Goal: Task Accomplishment & Management: Manage account settings

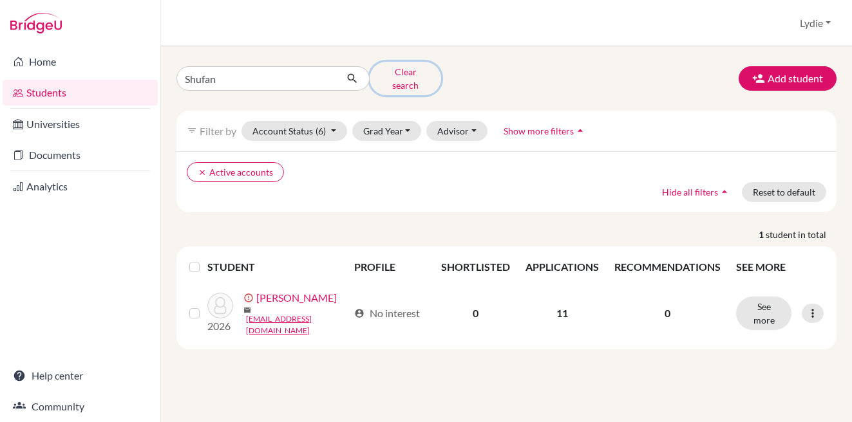
click at [400, 79] on button "Clear search" at bounding box center [405, 78] width 71 height 33
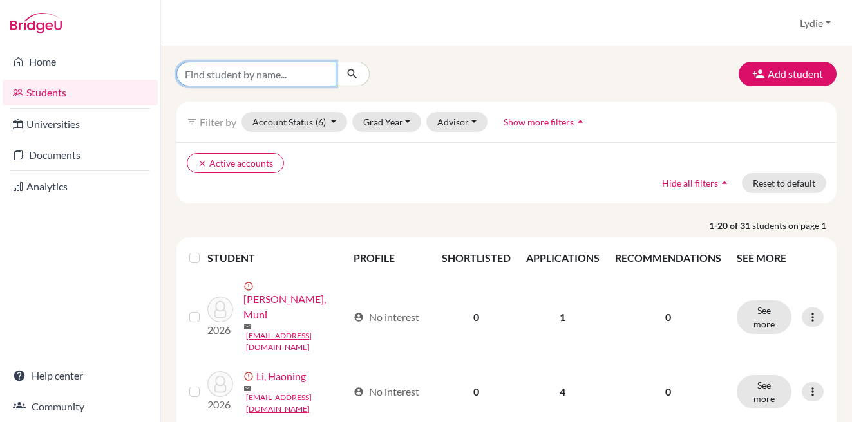
click at [261, 77] on input "Find student by name..." at bounding box center [256, 74] width 160 height 24
type input "F"
type input "Rongqi"
click button "submit" at bounding box center [353, 74] width 34 height 24
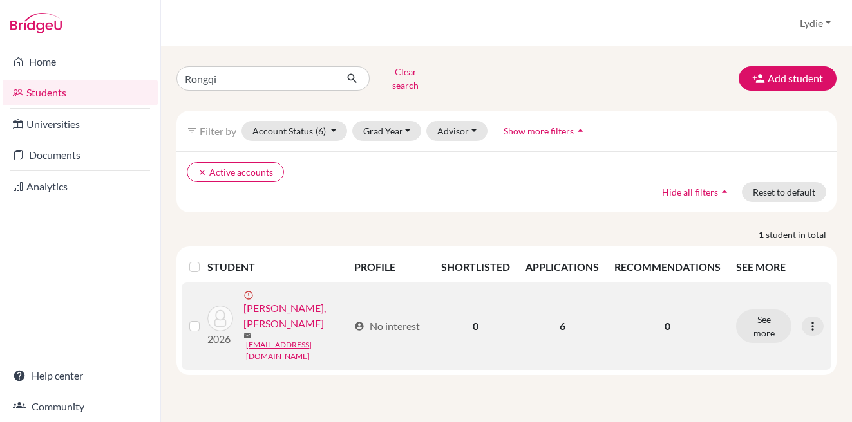
click at [276, 301] on link "[PERSON_NAME], [PERSON_NAME]" at bounding box center [295, 316] width 105 height 31
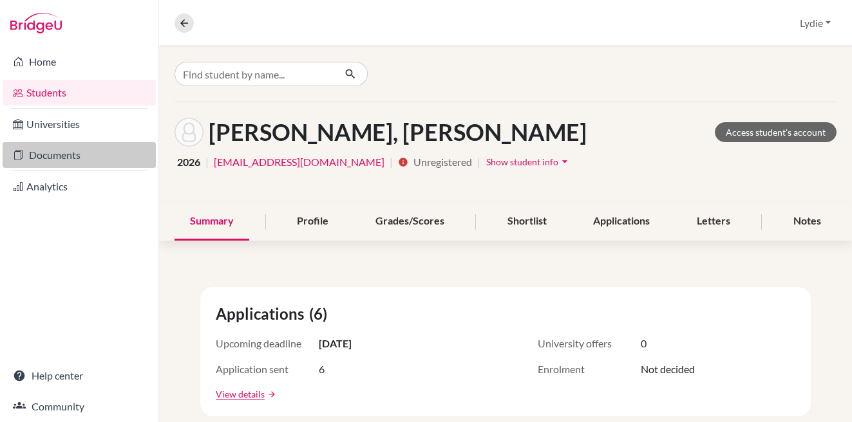
click at [98, 151] on link "Documents" at bounding box center [79, 155] width 153 height 26
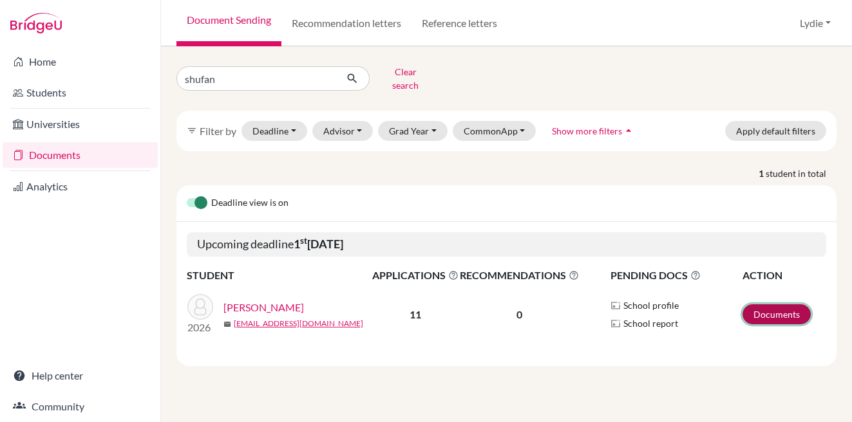
click at [772, 309] on link "Documents" at bounding box center [777, 315] width 68 height 20
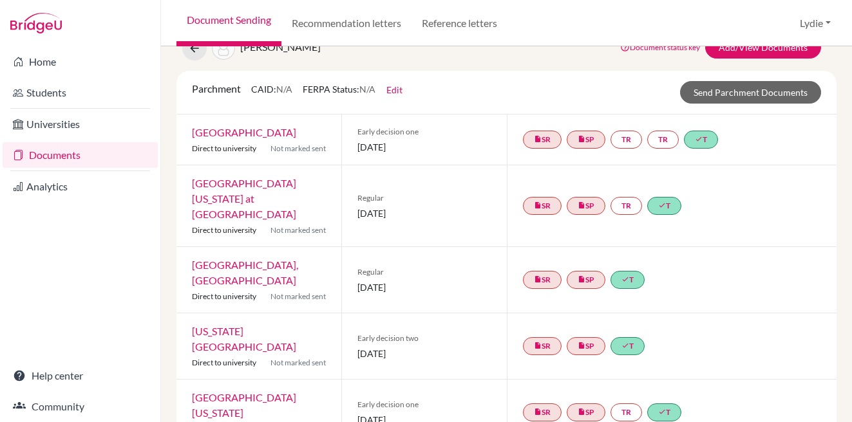
scroll to position [35, 0]
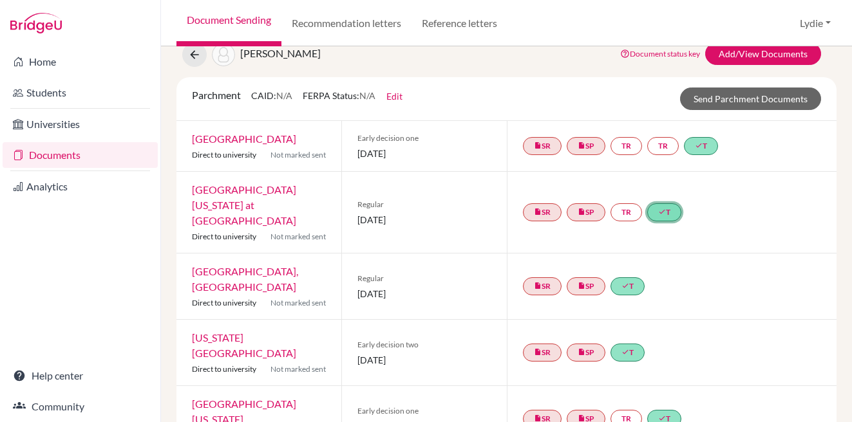
click at [670, 204] on link "done T" at bounding box center [664, 213] width 34 height 18
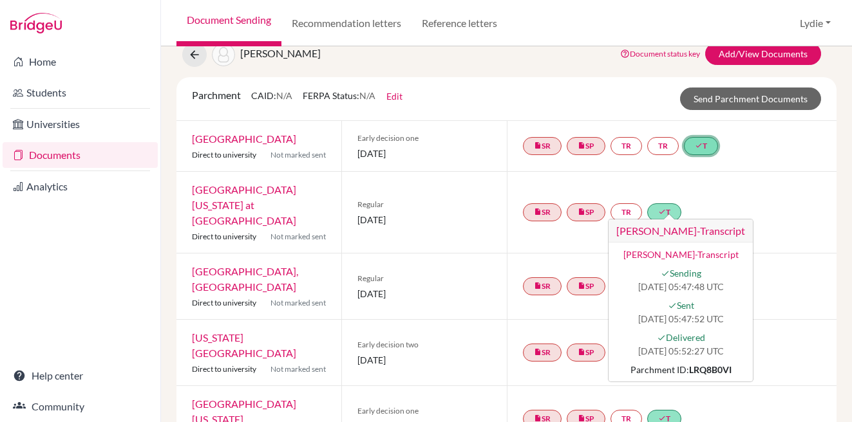
click at [702, 150] on link "done T" at bounding box center [701, 146] width 34 height 18
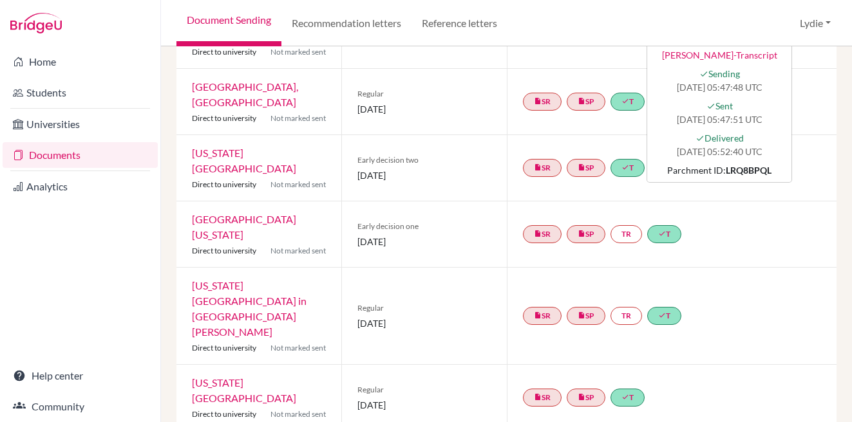
scroll to position [359, 0]
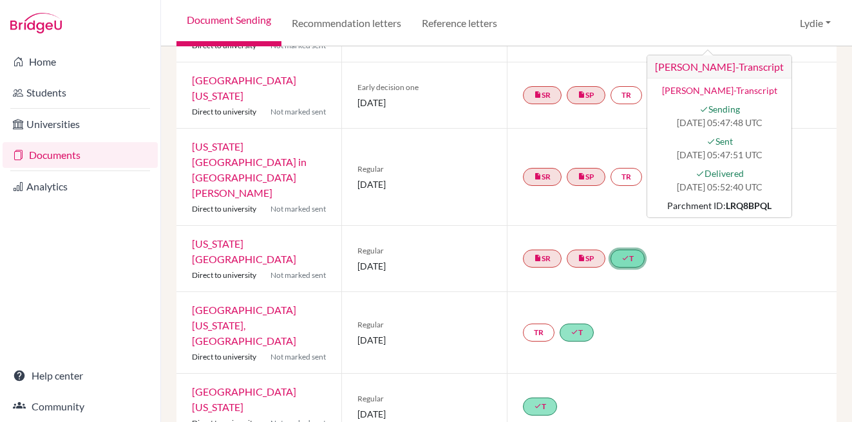
click at [628, 250] on link "done T" at bounding box center [628, 259] width 34 height 18
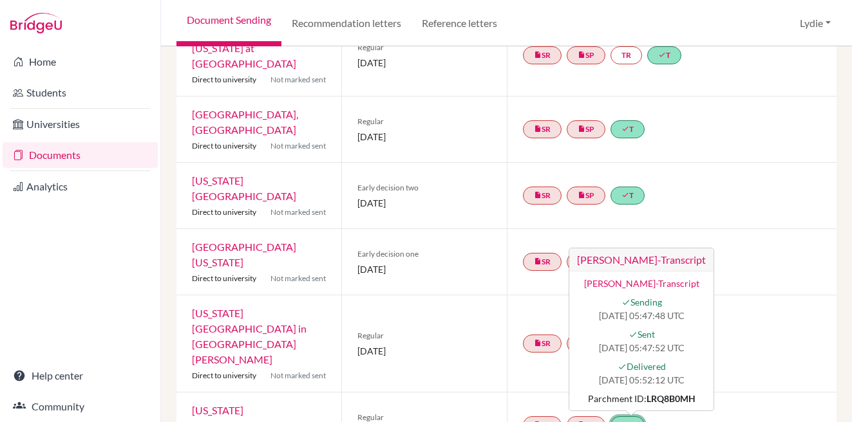
scroll to position [0, 0]
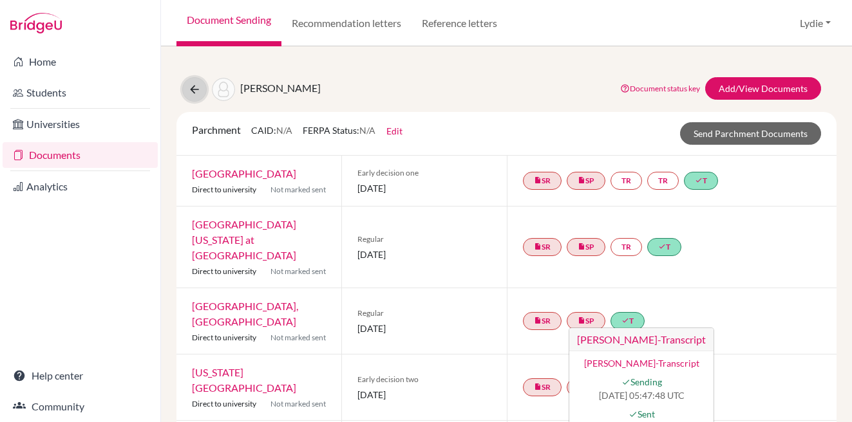
click at [192, 87] on icon at bounding box center [194, 89] width 13 height 13
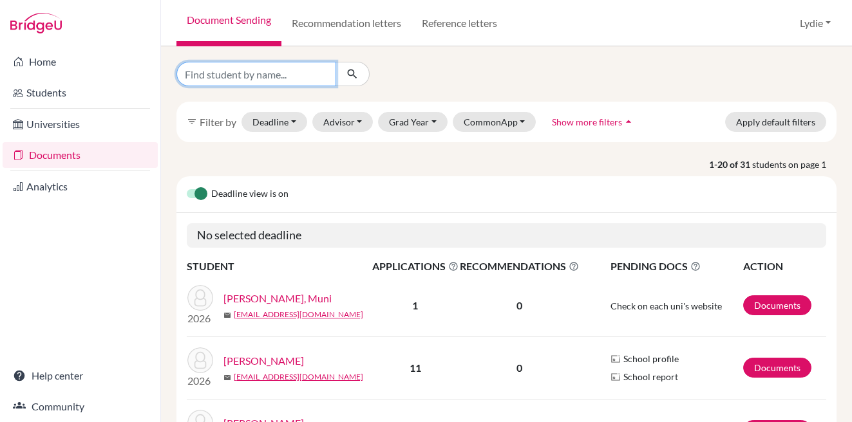
click at [274, 85] on input "Find student by name..." at bounding box center [256, 74] width 160 height 24
type input "rongqi"
click button "submit" at bounding box center [353, 74] width 34 height 24
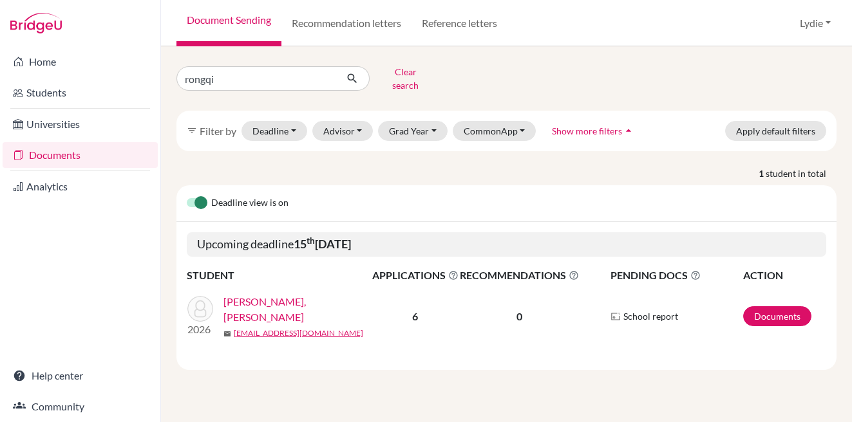
click at [263, 294] on link "[PERSON_NAME], [PERSON_NAME]" at bounding box center [301, 309] width 157 height 31
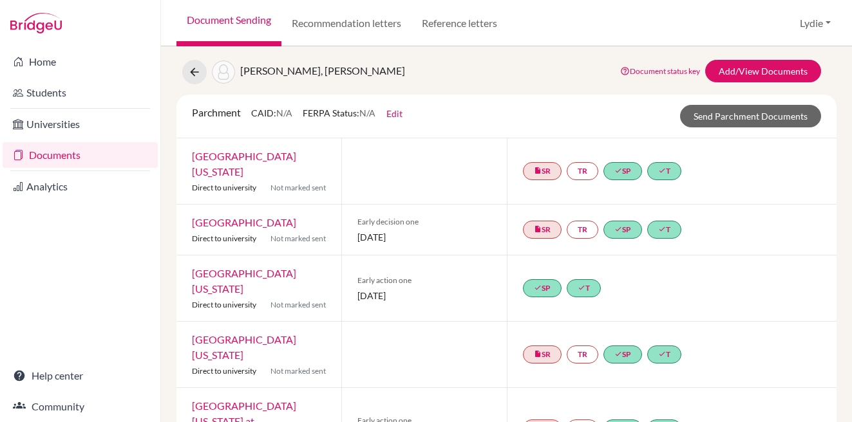
scroll to position [84, 0]
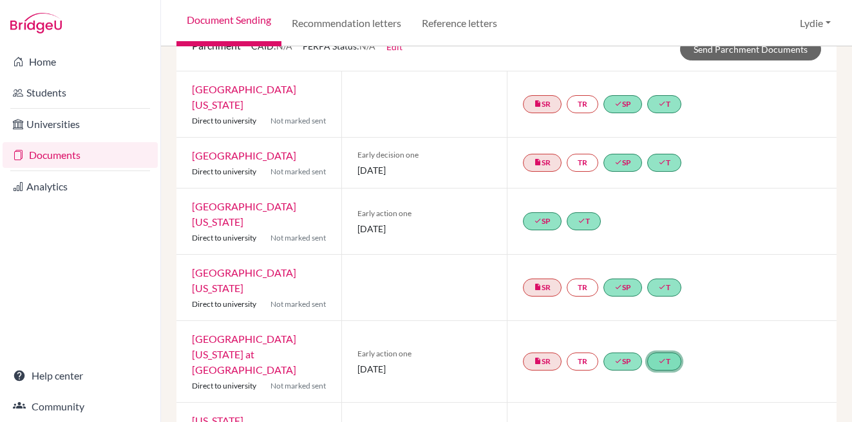
click at [659, 353] on link "done T" at bounding box center [664, 362] width 34 height 18
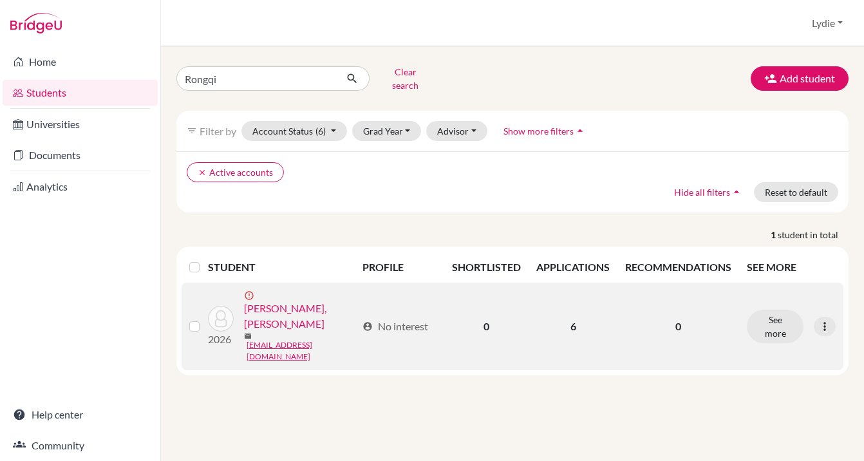
click at [310, 301] on link "[PERSON_NAME], [PERSON_NAME]" at bounding box center [300, 316] width 113 height 31
click at [307, 301] on link "[PERSON_NAME], [PERSON_NAME]" at bounding box center [300, 316] width 113 height 31
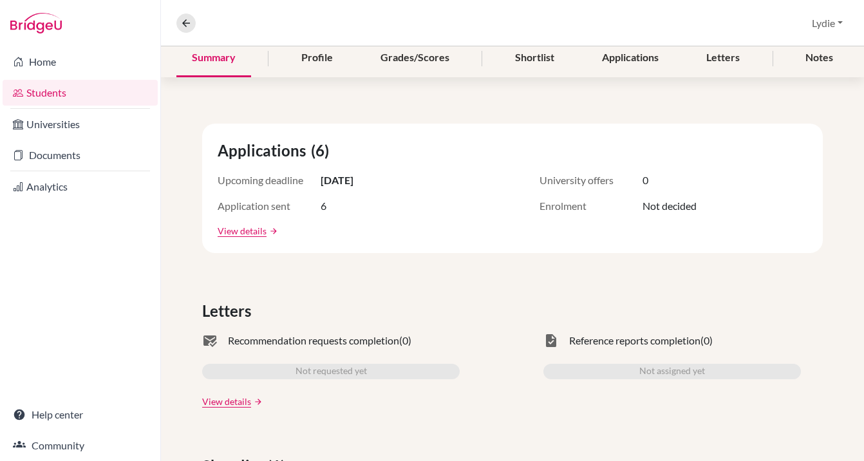
scroll to position [15, 0]
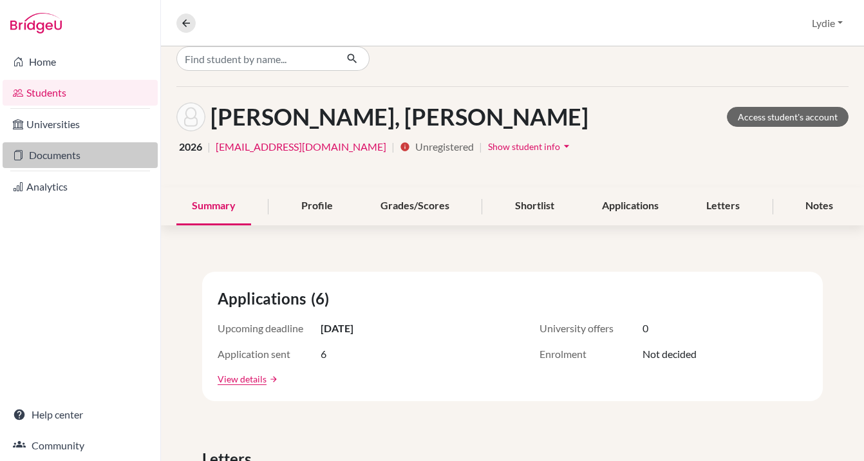
click at [79, 161] on link "Documents" at bounding box center [80, 155] width 155 height 26
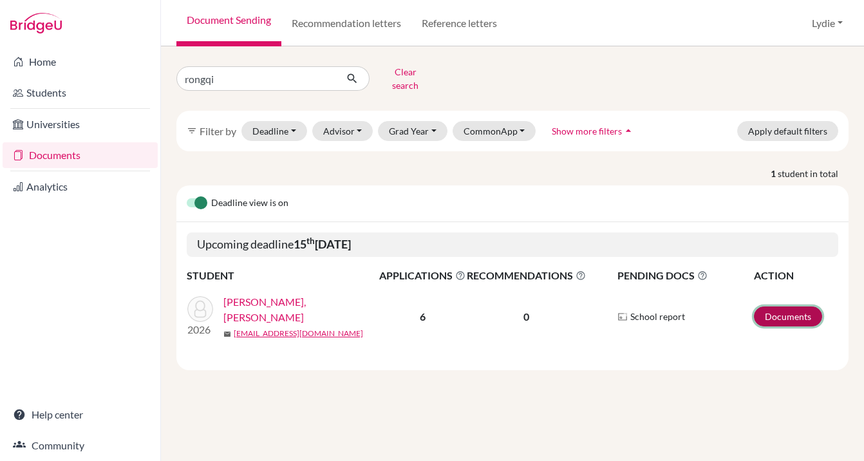
click at [768, 307] on link "Documents" at bounding box center [788, 317] width 68 height 20
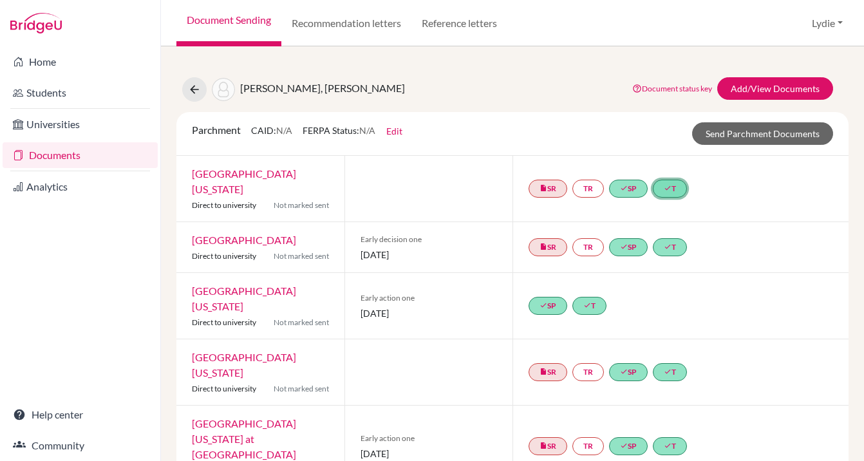
click at [665, 180] on link "done T" at bounding box center [670, 189] width 34 height 18
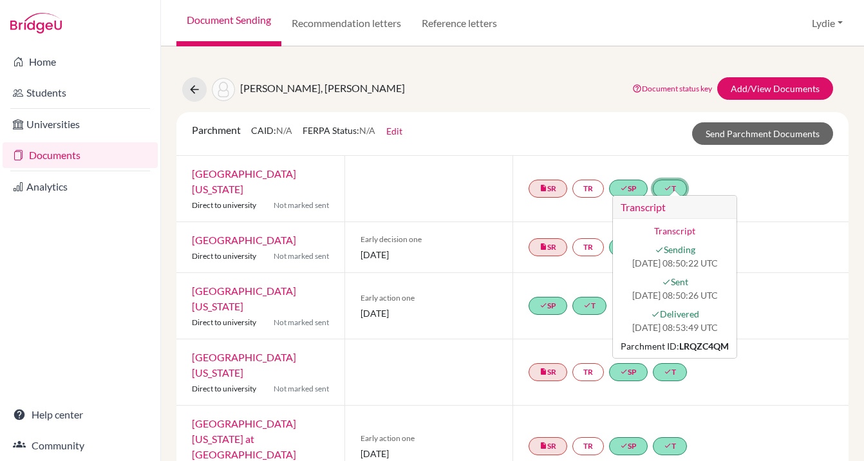
scroll to position [8, 0]
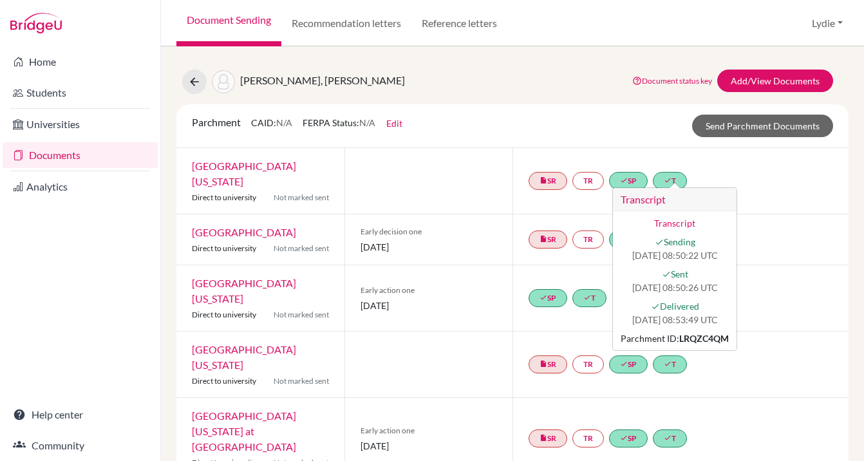
click at [442, 86] on div "[PERSON_NAME], Rongqi Document status key TR Requirement. Document not uploaded…" at bounding box center [513, 82] width 692 height 24
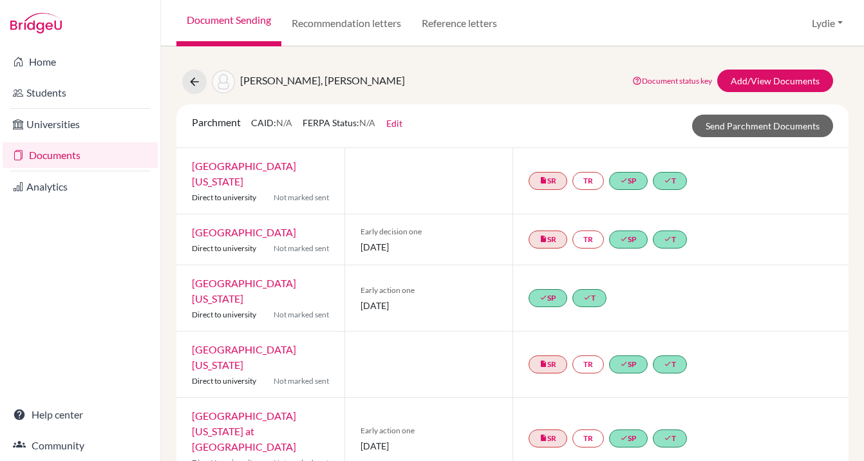
scroll to position [0, 0]
